Goal: Navigation & Orientation: Find specific page/section

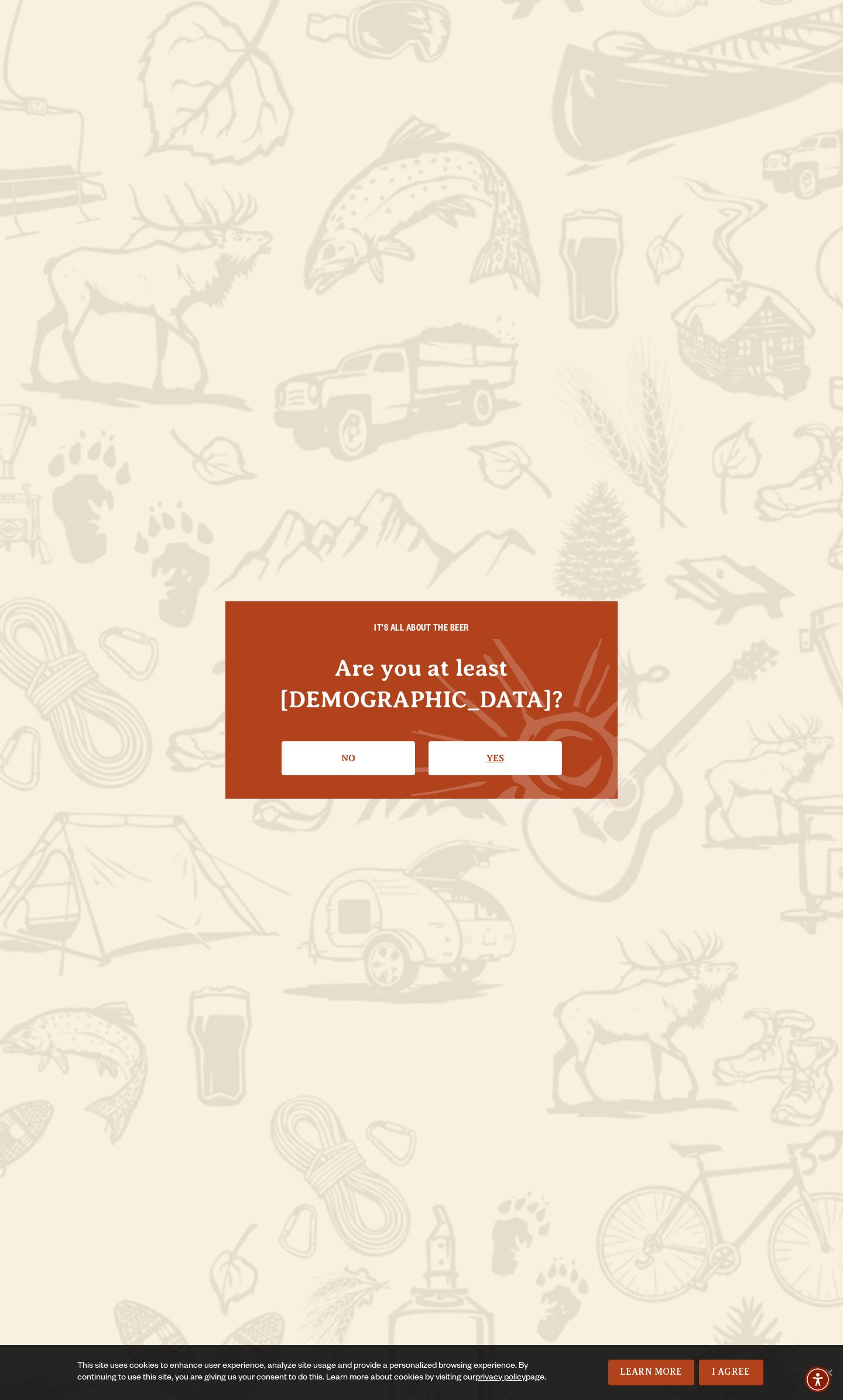
click at [515, 741] on link "Yes" at bounding box center [495, 758] width 134 height 34
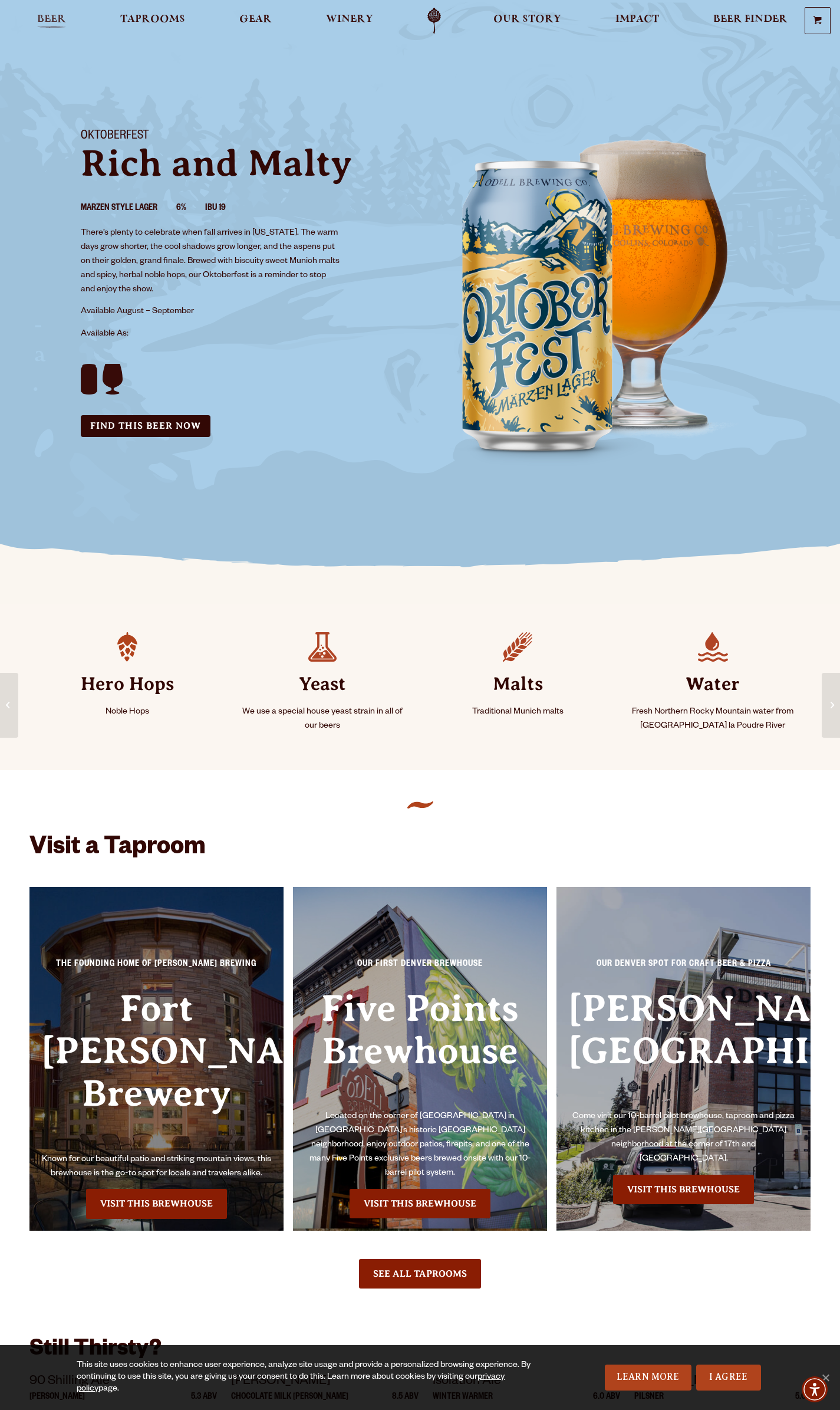
click at [43, 21] on span "Beer" at bounding box center [51, 20] width 29 height 10
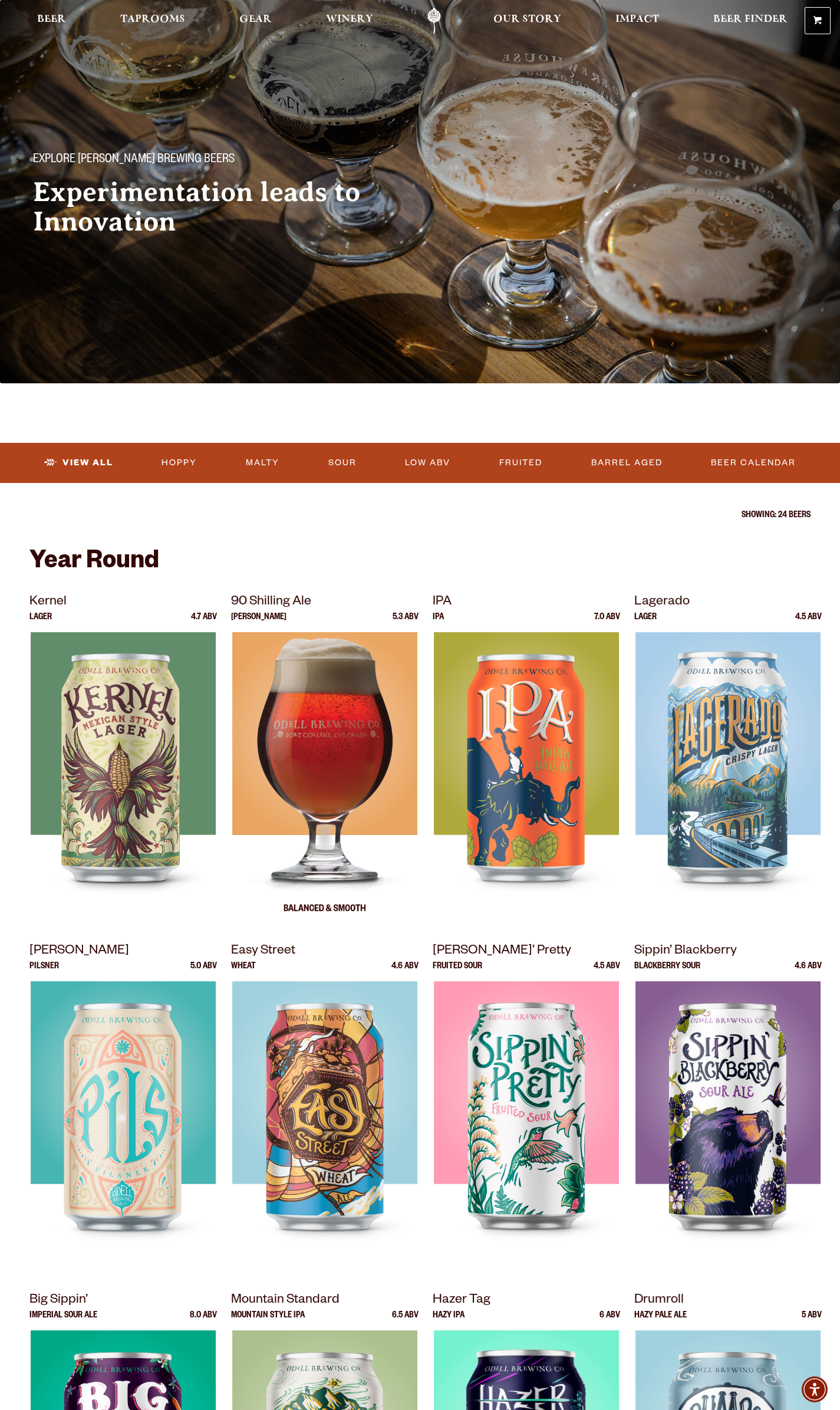
click at [319, 709] on img at bounding box center [325, 779] width 185 height 295
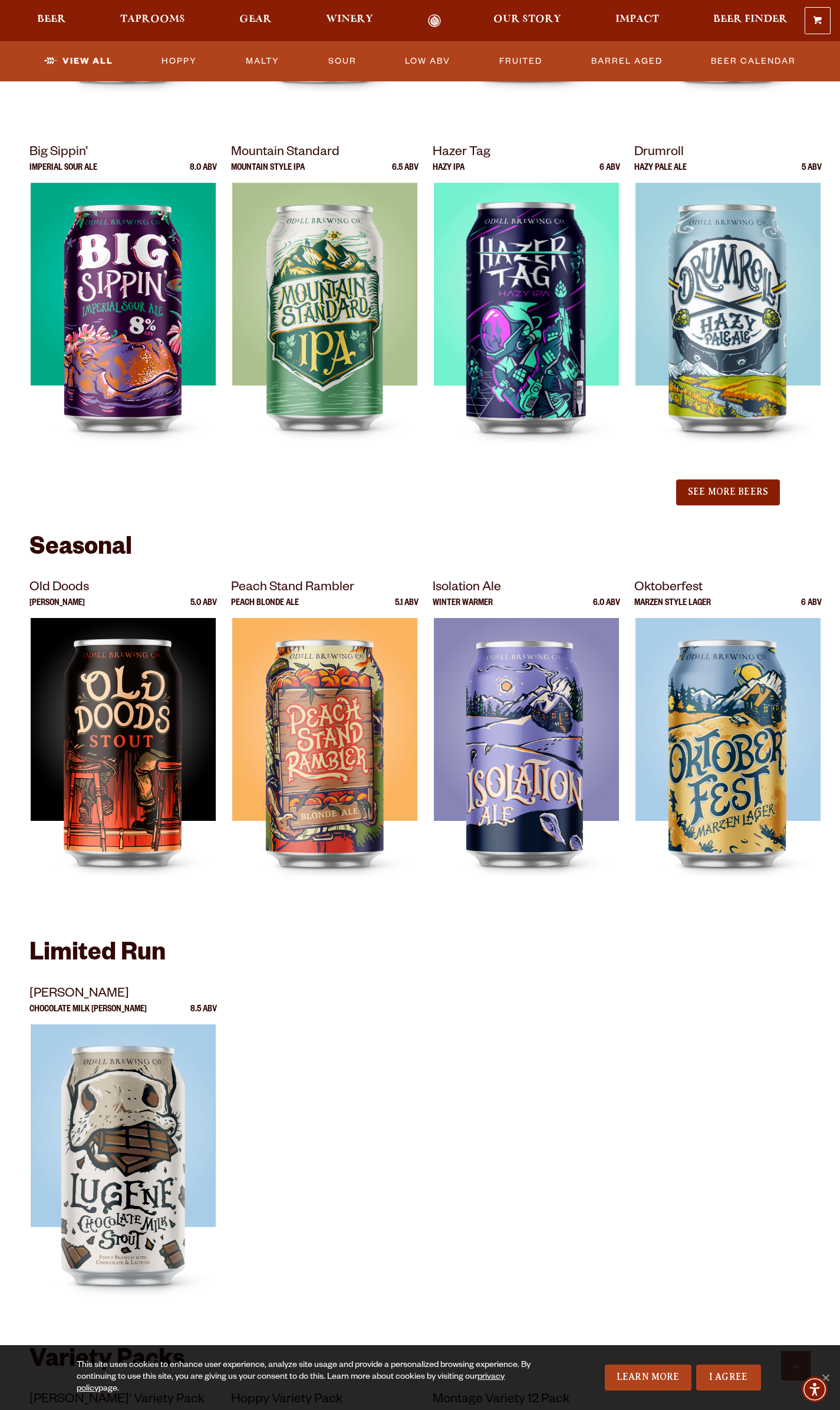
scroll to position [1297, 0]
